Goal: Task Accomplishment & Management: Complete application form

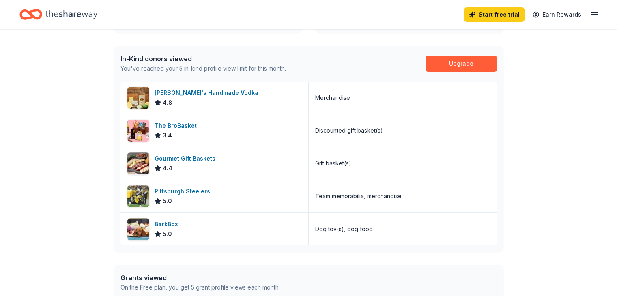
scroll to position [320, 0]
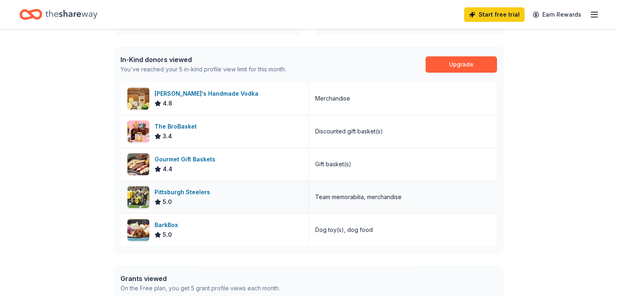
click at [195, 189] on div "Pittsburgh Steelers" at bounding box center [183, 192] width 59 height 10
click at [191, 161] on div "Gourmet Gift Baskets" at bounding box center [186, 159] width 64 height 10
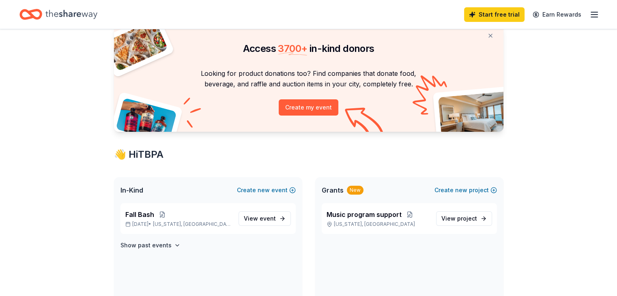
scroll to position [0, 0]
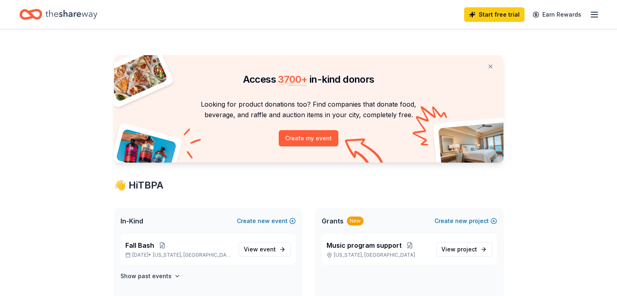
click at [591, 17] on line "button" at bounding box center [594, 17] width 6 height 0
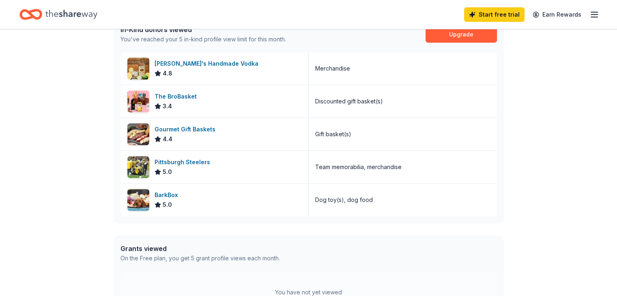
scroll to position [299, 0]
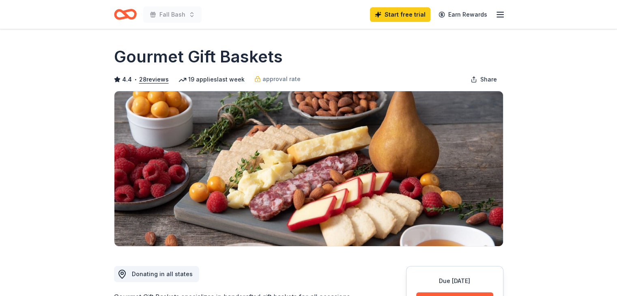
drag, startPoint x: 497, startPoint y: 2, endPoint x: 505, endPoint y: 18, distance: 18.5
drag, startPoint x: 505, startPoint y: 18, endPoint x: 559, endPoint y: 250, distance: 238.1
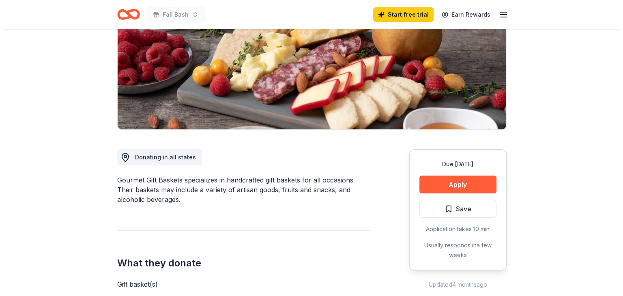
scroll to position [123, 0]
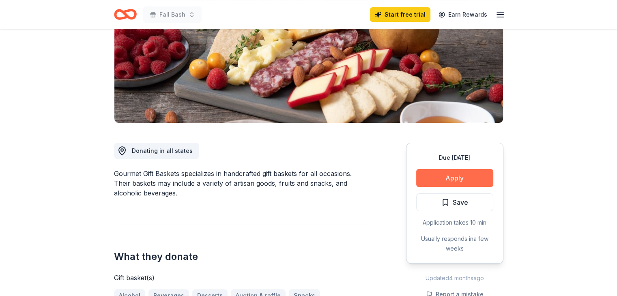
click at [472, 174] on button "Apply" at bounding box center [454, 178] width 77 height 18
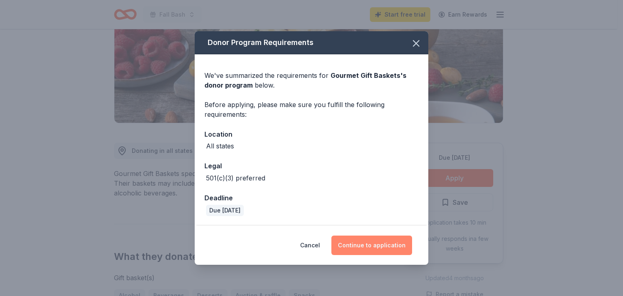
click at [357, 251] on button "Continue to application" at bounding box center [371, 245] width 81 height 19
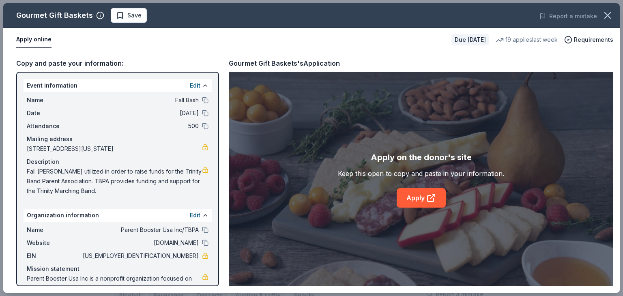
scroll to position [27, 0]
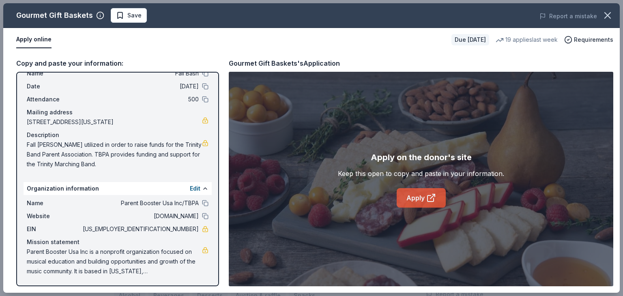
click at [424, 204] on link "Apply" at bounding box center [421, 197] width 49 height 19
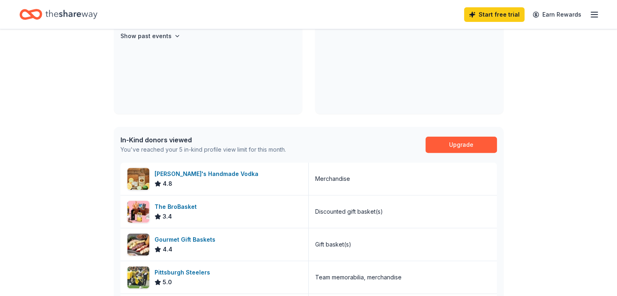
scroll to position [241, 0]
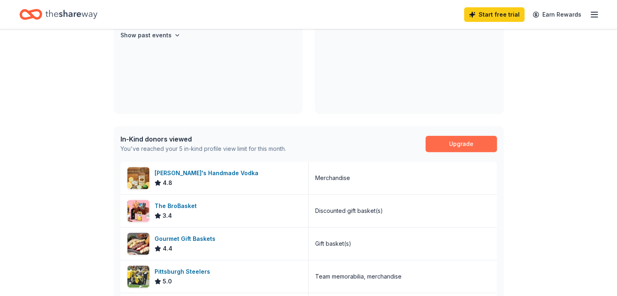
click at [464, 147] on link "Upgrade" at bounding box center [460, 144] width 71 height 16
click at [452, 142] on link "Upgrade" at bounding box center [460, 144] width 71 height 16
click at [471, 18] on link "Start free trial" at bounding box center [494, 14] width 60 height 15
click at [589, 17] on icon "button" at bounding box center [594, 15] width 10 height 10
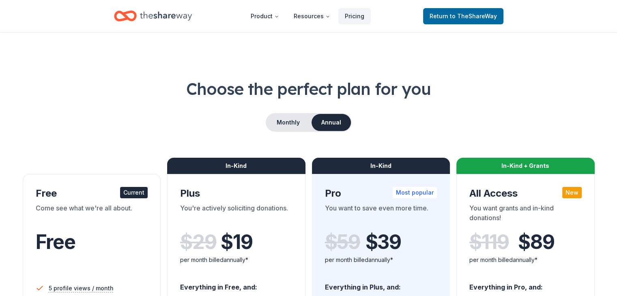
click at [577, 17] on header "Product Resources Pricing Return to TheShareWay" at bounding box center [308, 16] width 617 height 32
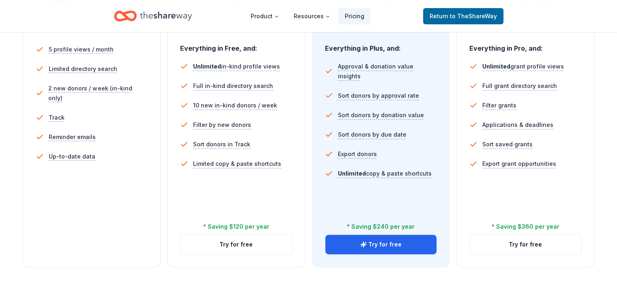
scroll to position [217, 0]
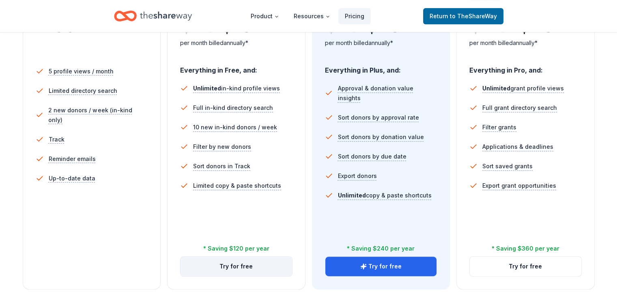
click at [223, 257] on button "Try for free" at bounding box center [235, 266] width 111 height 19
